Goal: Navigation & Orientation: Understand site structure

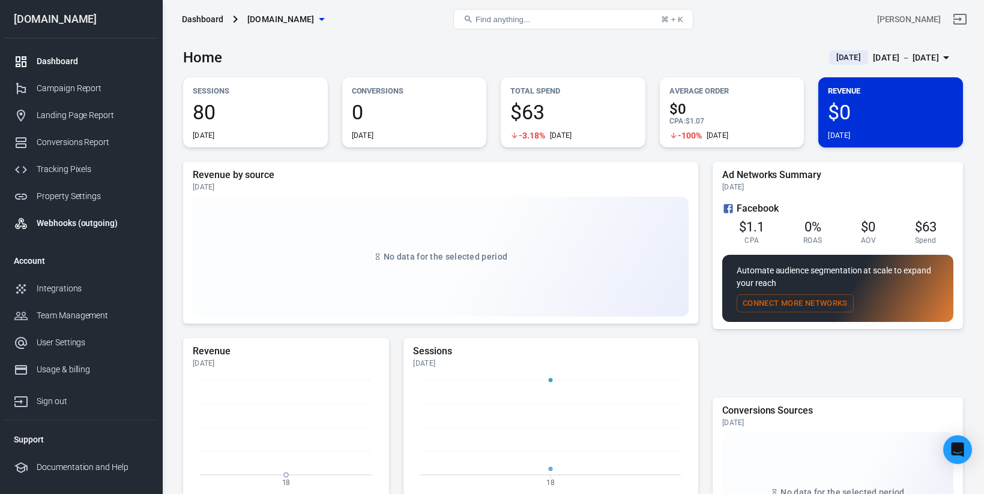
click at [59, 218] on div "Webhooks (outgoing)" at bounding box center [93, 223] width 112 height 13
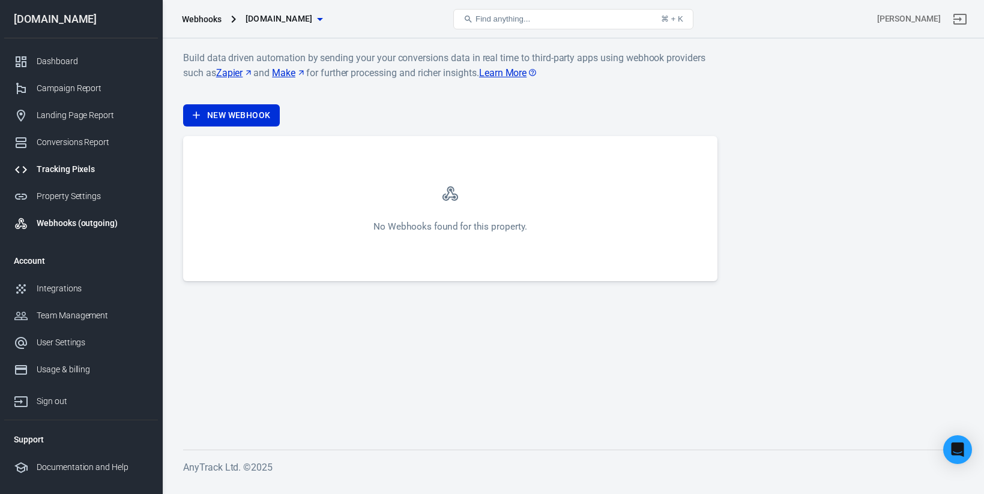
click at [68, 165] on div "Tracking Pixels" at bounding box center [93, 169] width 112 height 13
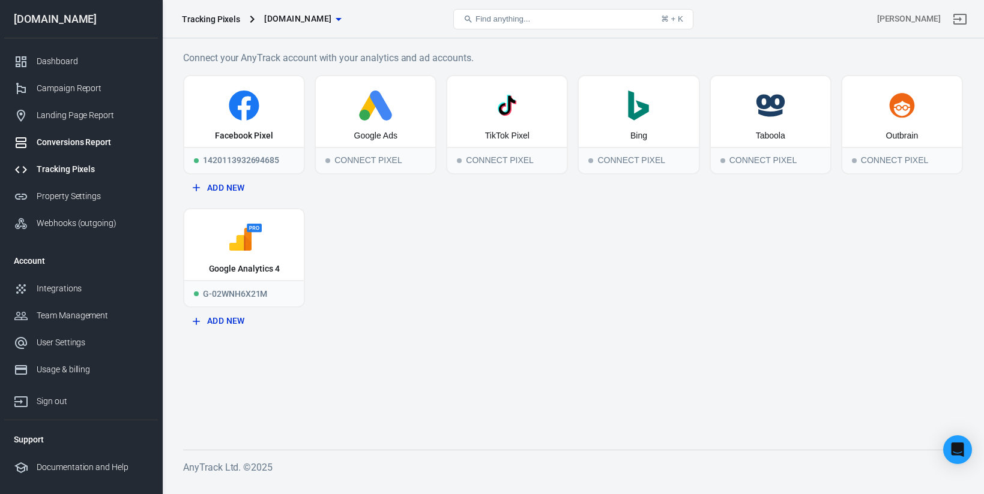
click at [68, 140] on div "Conversions Report" at bounding box center [93, 142] width 112 height 13
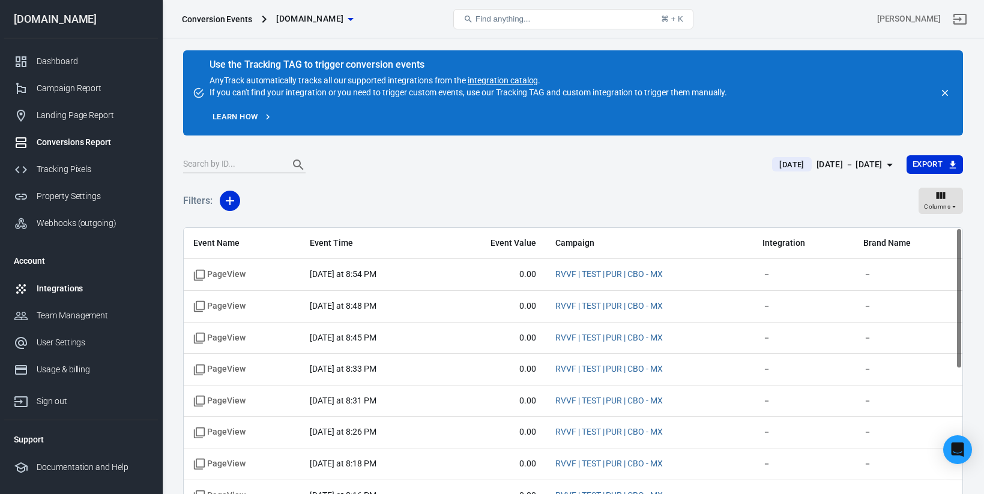
click at [58, 283] on div "Integrations" at bounding box center [93, 289] width 112 height 13
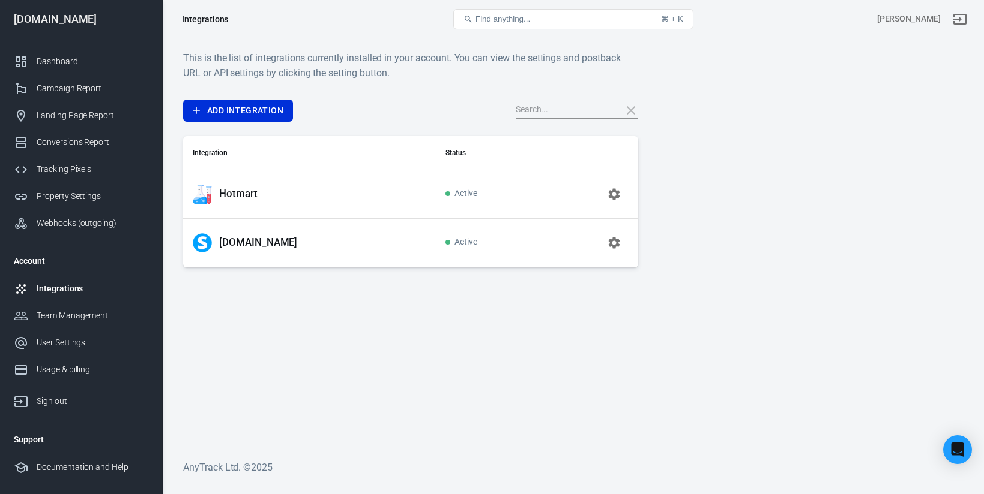
click at [261, 241] on p "[DOMAIN_NAME]" at bounding box center [258, 242] width 78 height 13
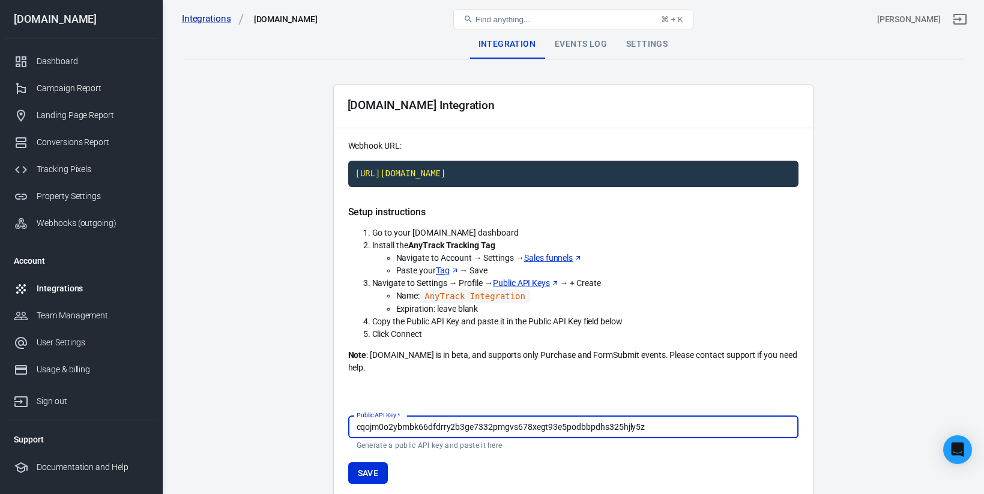
click at [573, 41] on div "Events Log" at bounding box center [580, 44] width 71 height 29
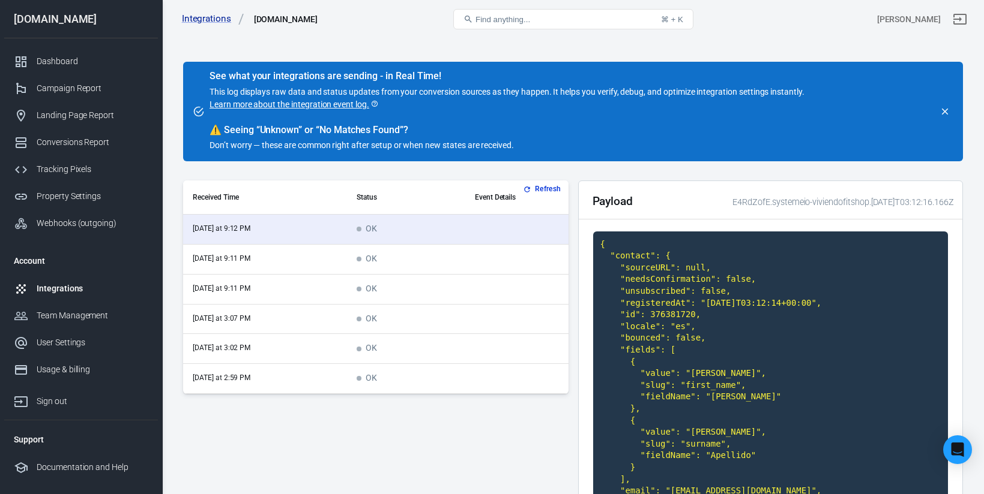
scroll to position [32, 0]
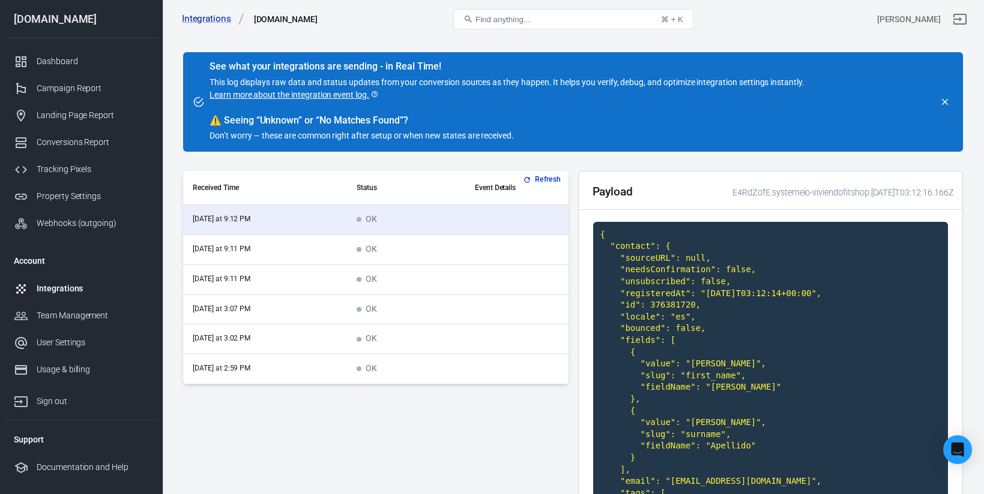
click at [418, 250] on td "OK" at bounding box center [406, 250] width 118 height 30
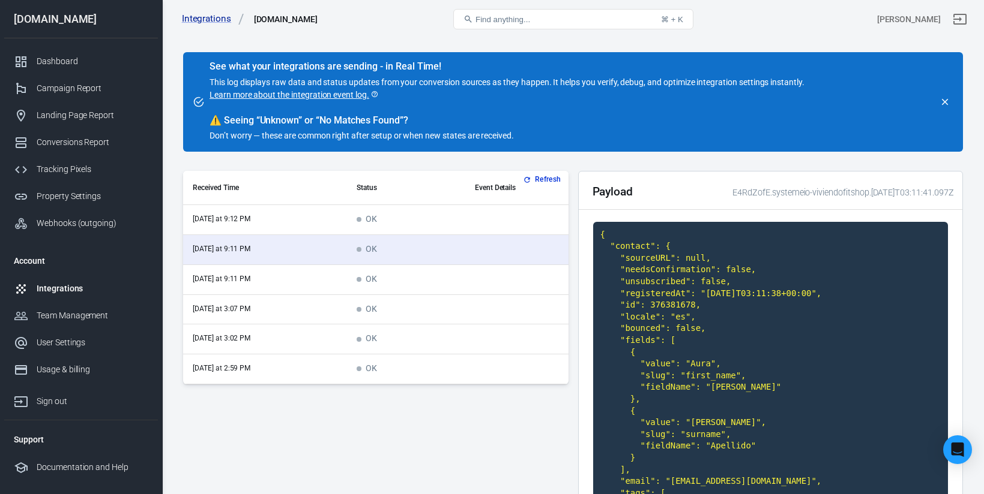
click at [418, 271] on td "OK" at bounding box center [406, 280] width 118 height 30
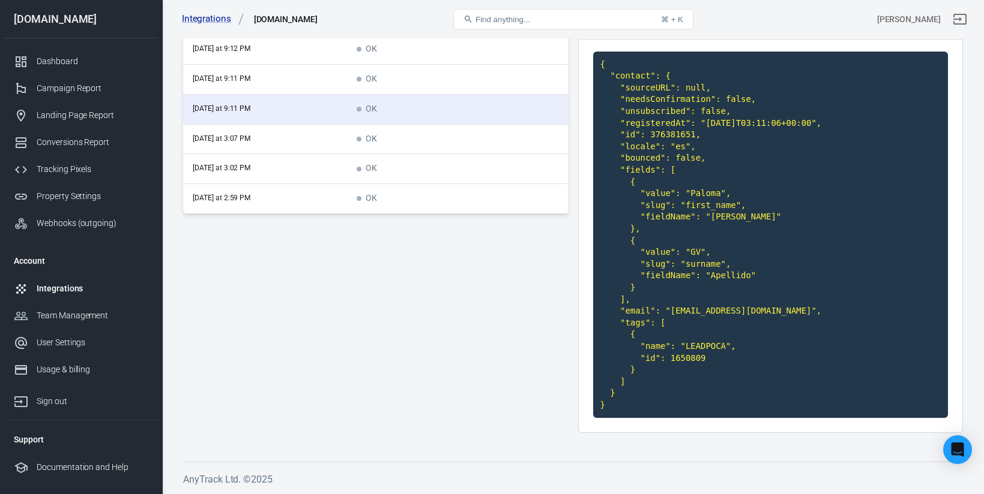
scroll to position [0, 0]
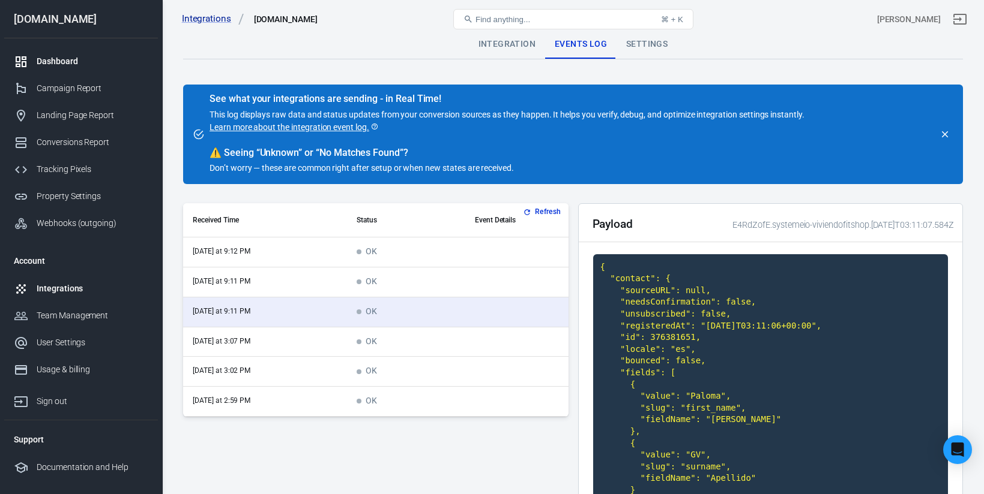
click at [49, 67] on div "Dashboard" at bounding box center [93, 61] width 112 height 13
